Goal: Transaction & Acquisition: Book appointment/travel/reservation

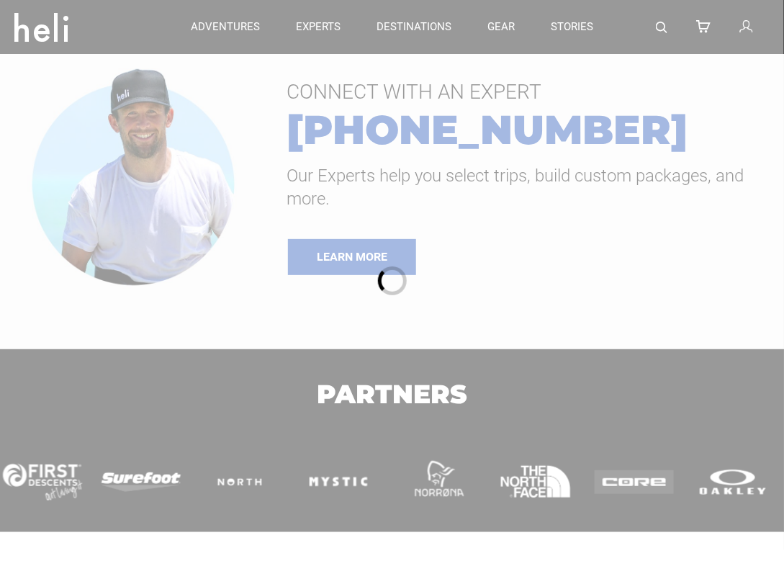
type input "Cat Skiing"
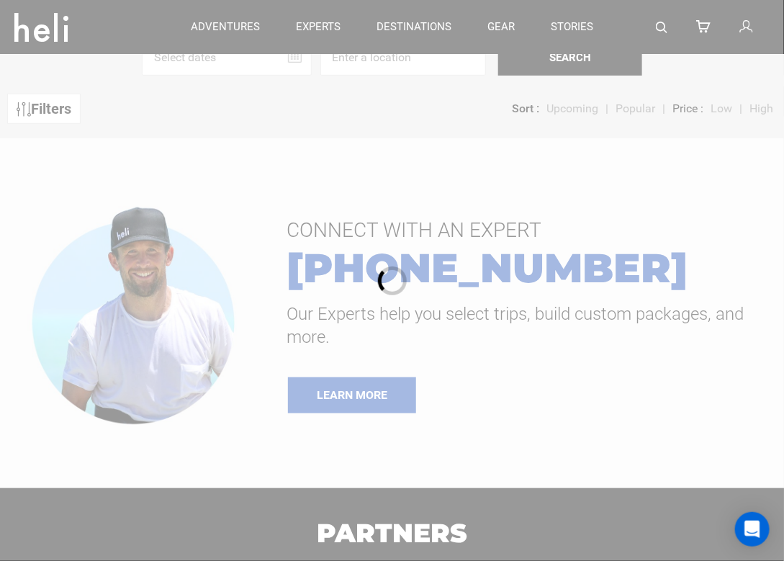
scroll to position [144, 0]
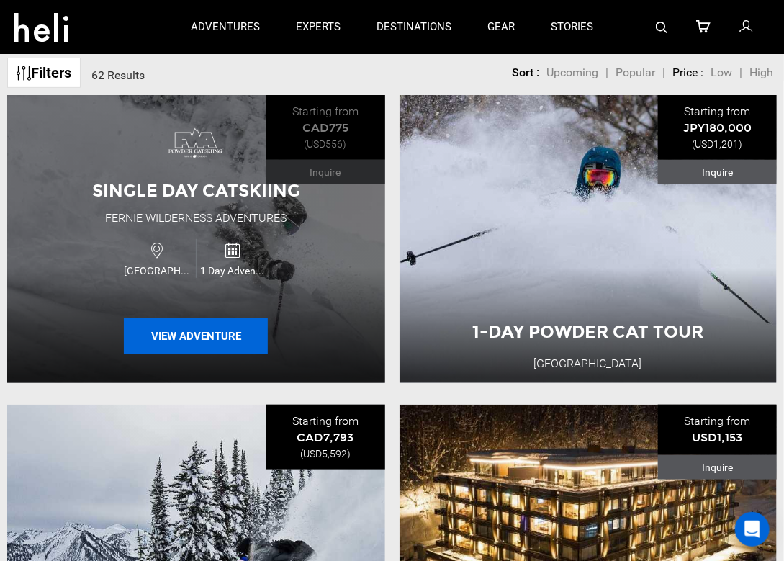
click at [202, 340] on button "View Adventure" at bounding box center [196, 336] width 144 height 36
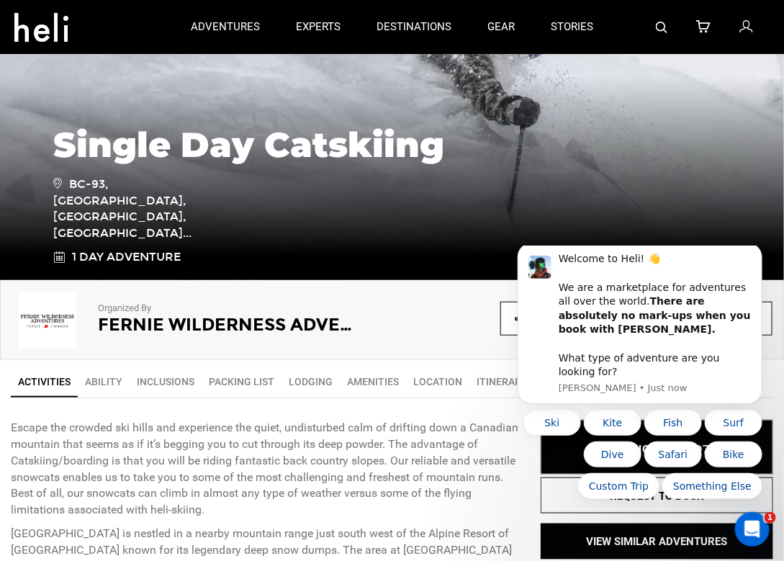
scroll to position [288, 0]
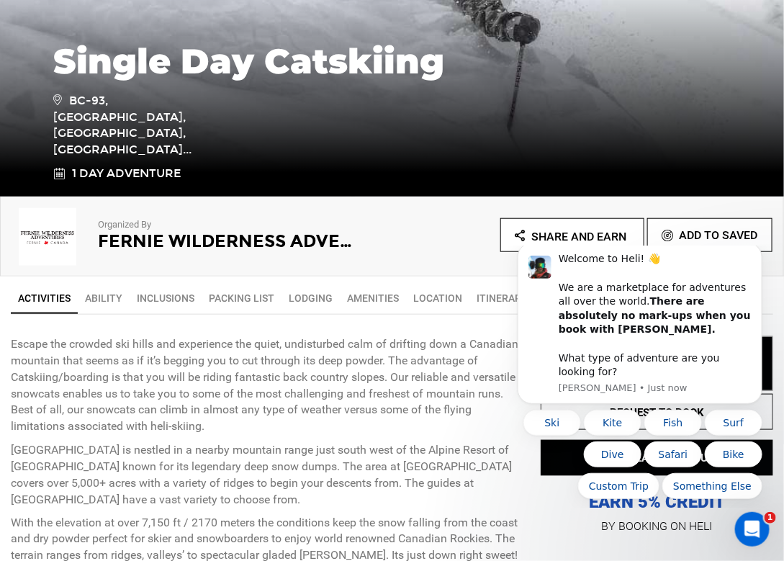
click at [138, 238] on h2 "Fernie Wilderness Adventures" at bounding box center [227, 241] width 259 height 19
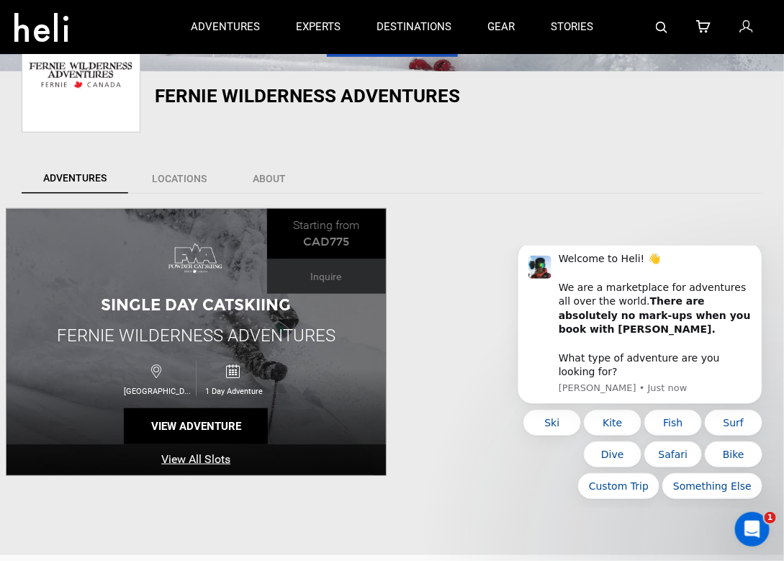
scroll to position [216, 0]
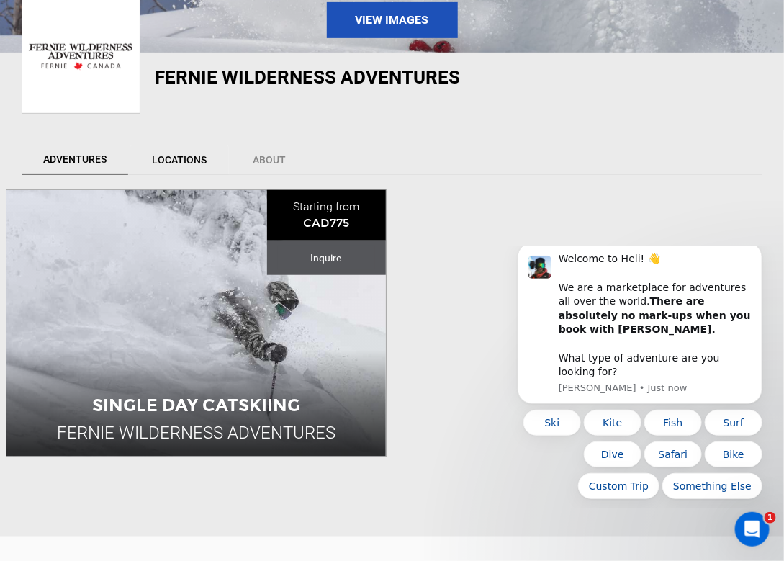
click at [176, 162] on link "Locations" at bounding box center [179, 160] width 99 height 30
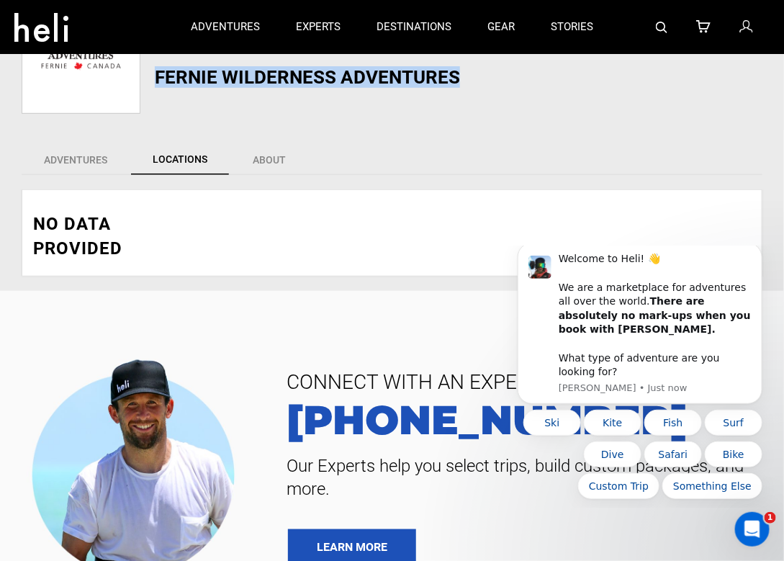
drag, startPoint x: 155, startPoint y: 77, endPoint x: 452, endPoint y: 65, distance: 297.0
click at [452, 67] on h1 "Fernie Wilderness Adventures" at bounding box center [337, 77] width 364 height 20
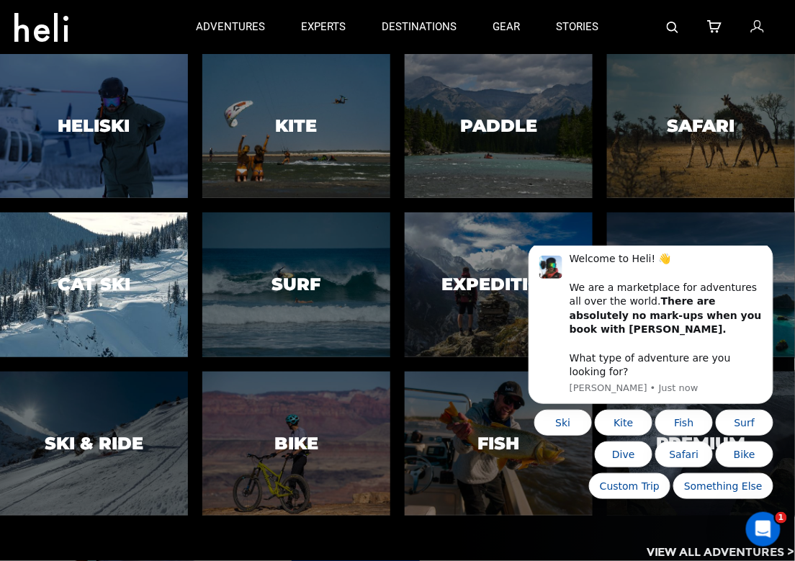
click at [99, 310] on div at bounding box center [94, 284] width 192 height 147
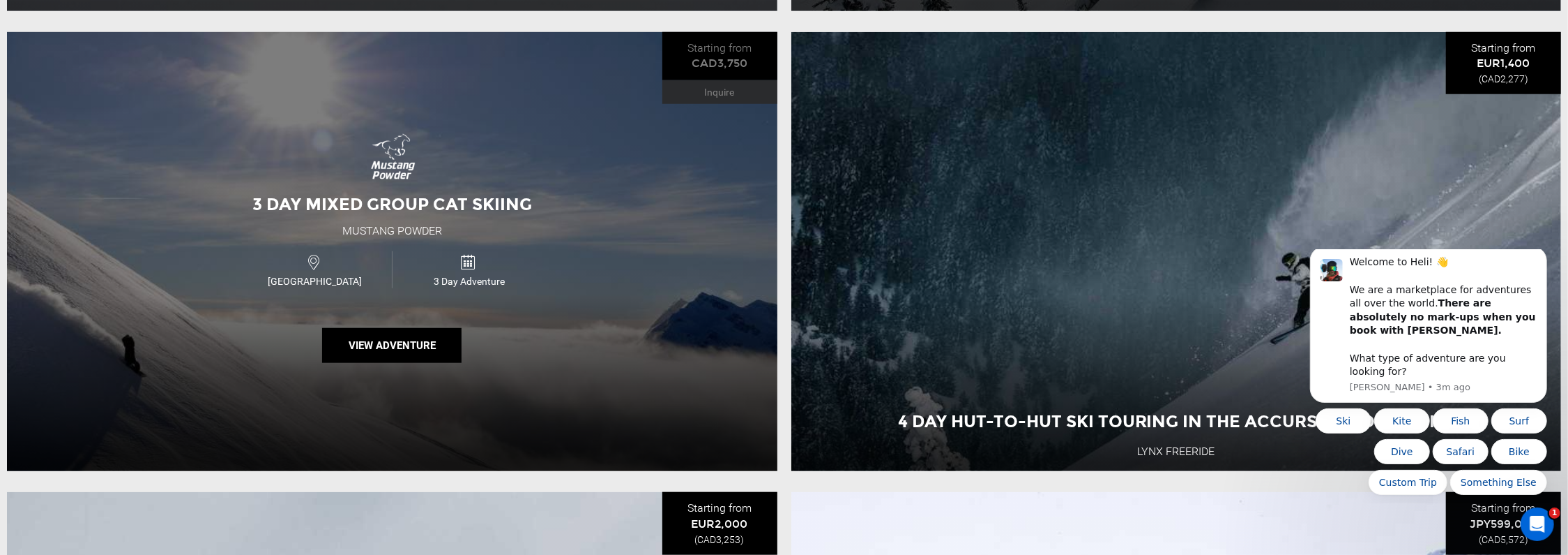
scroll to position [1046, 0]
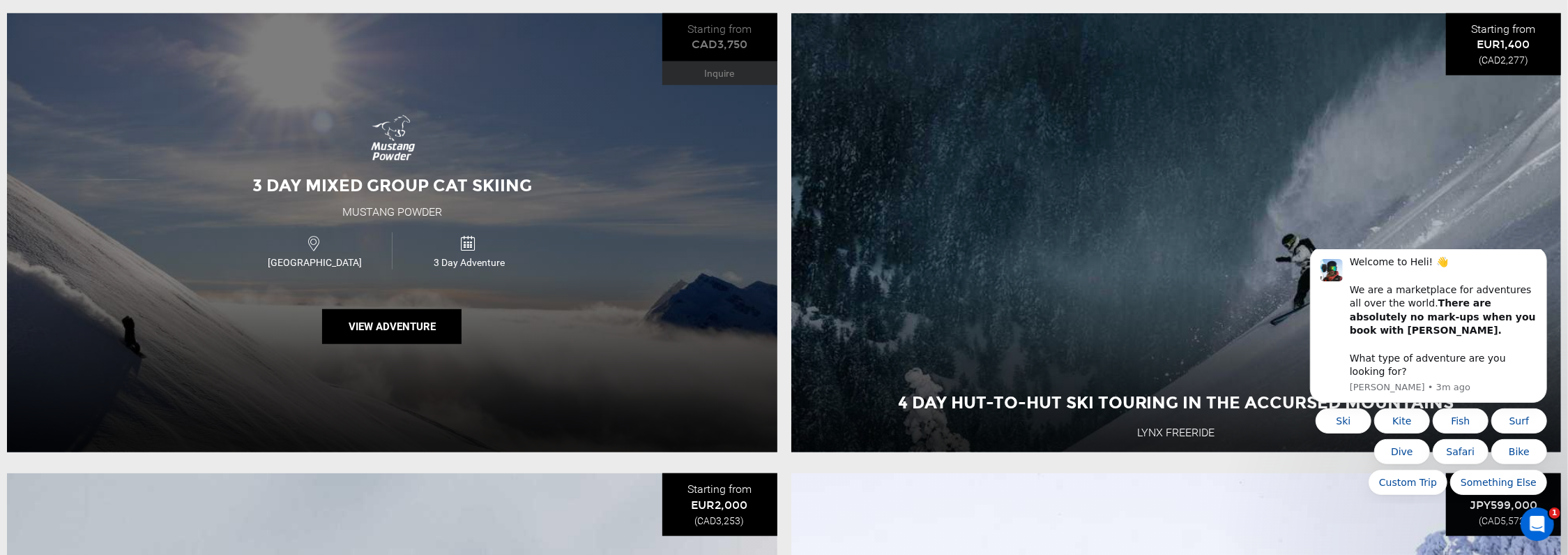
click at [505, 187] on span "3 Day Mixed Group Cat Skiing" at bounding box center [392, 185] width 280 height 20
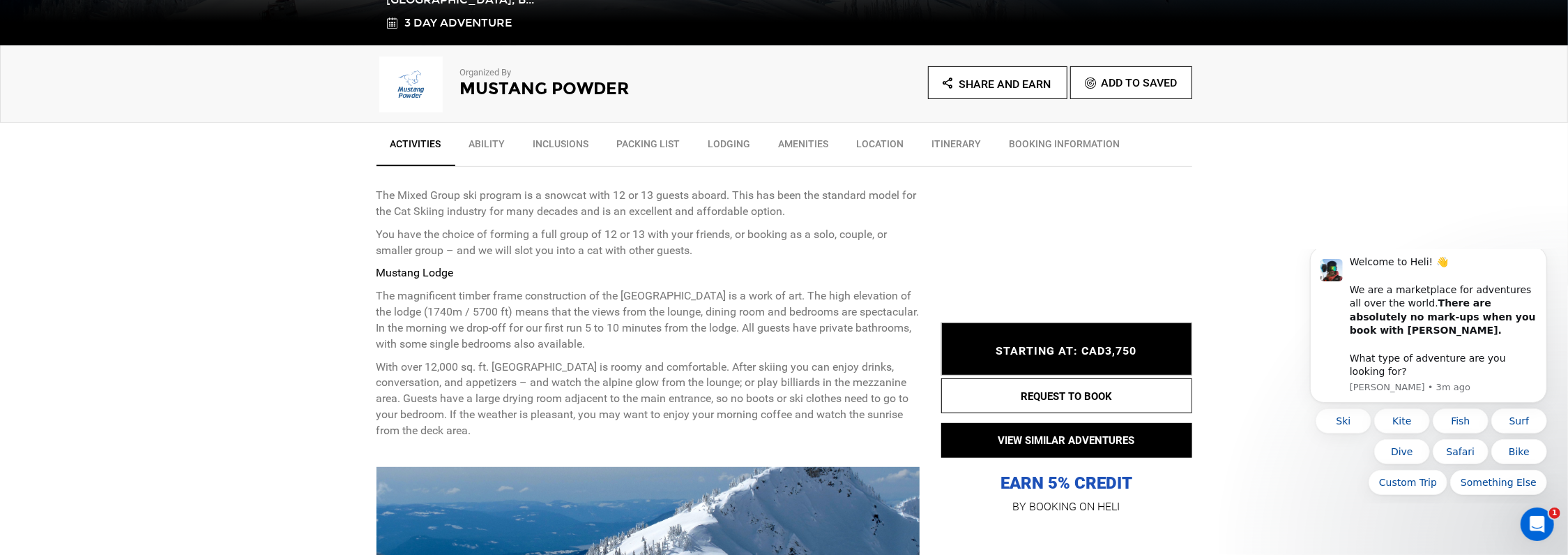
scroll to position [488, 0]
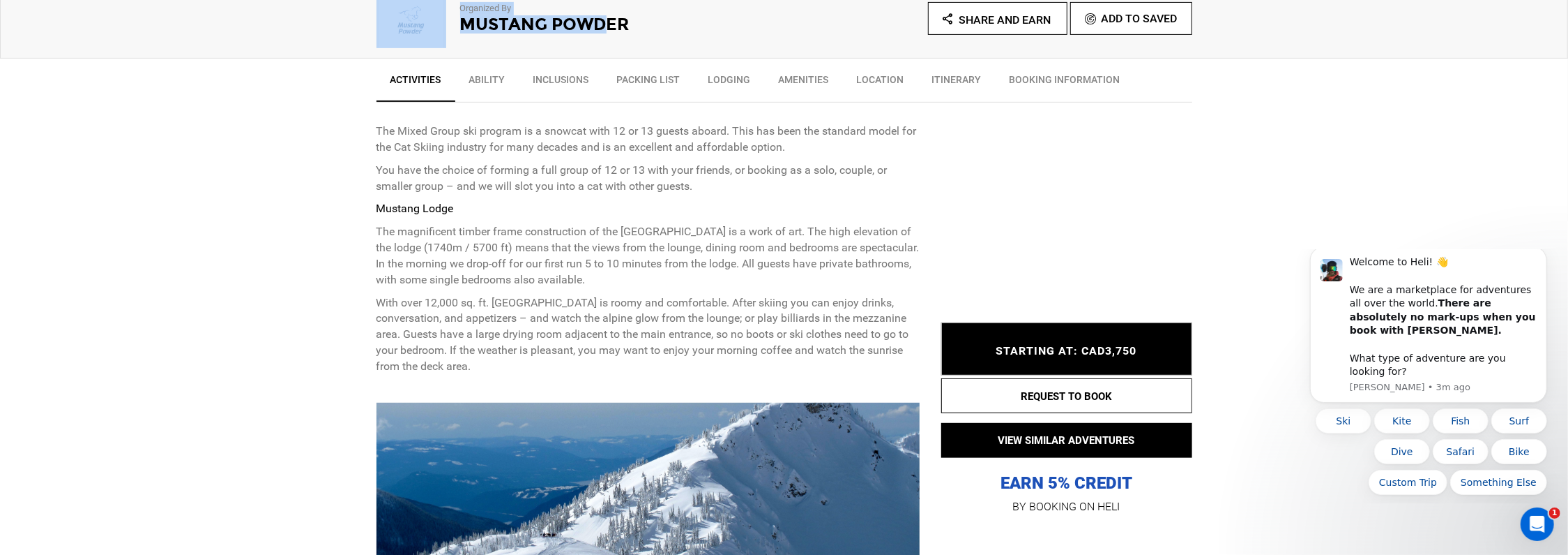
drag, startPoint x: 458, startPoint y: 20, endPoint x: 611, endPoint y: 24, distance: 153.1
click at [611, 24] on div "Organized By Mustang Powder" at bounding box center [580, 16] width 407 height 56
click at [547, 185] on p "You have the choice of forming a full group of 12 or 13 with your friends, or b…" at bounding box center [648, 178] width 544 height 32
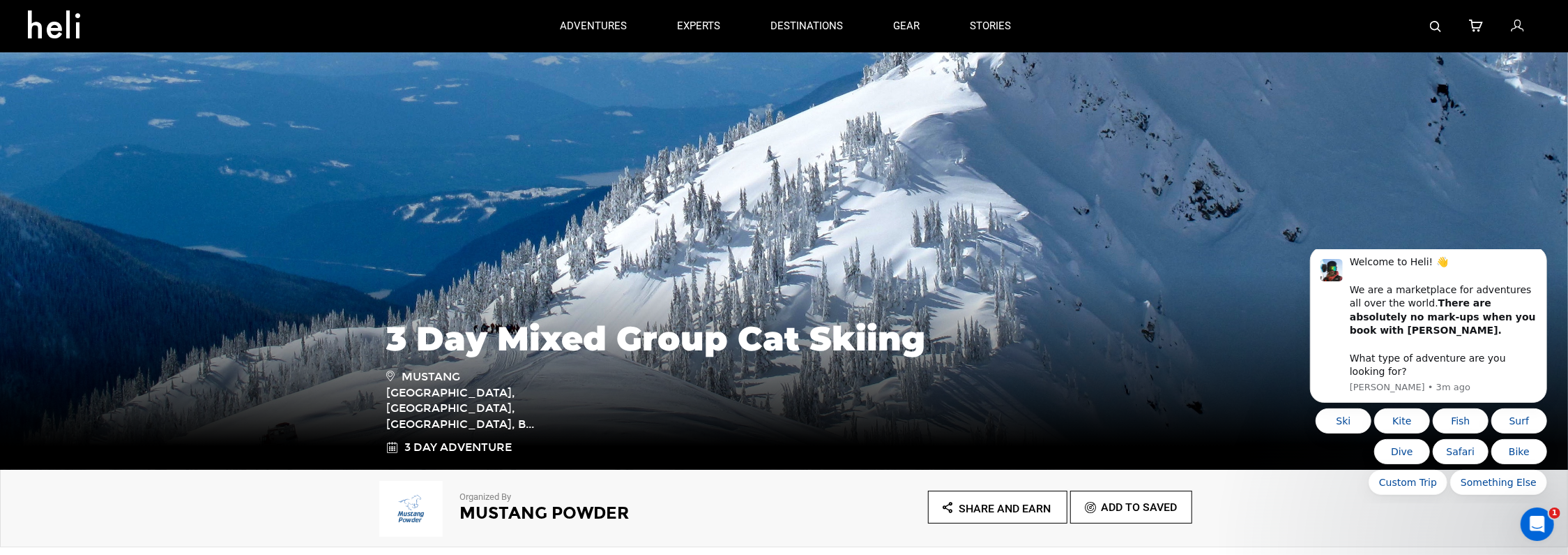
scroll to position [139, 0]
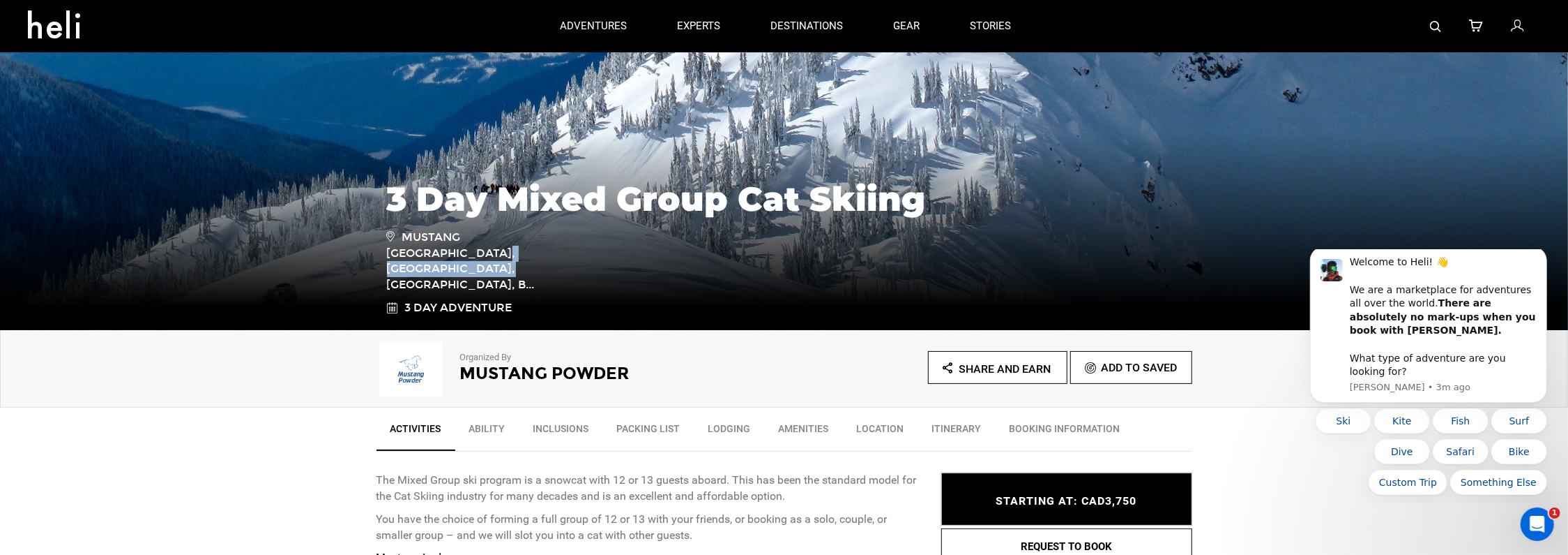
drag, startPoint x: 407, startPoint y: 266, endPoint x: 562, endPoint y: 264, distance: 155.0
click at [562, 264] on span "Mustang [GEOGRAPHIC_DATA], [GEOGRAPHIC_DATA], [GEOGRAPHIC_DATA], B..." at bounding box center [486, 261] width 198 height 65
